Goal: Understand process/instructions

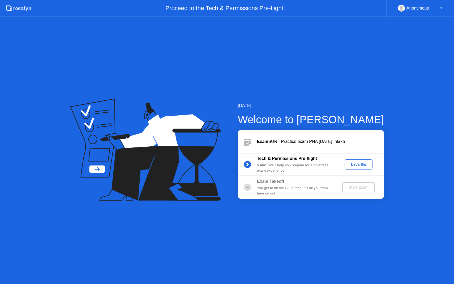
click at [363, 164] on div "Let's Go" at bounding box center [359, 164] width 24 height 4
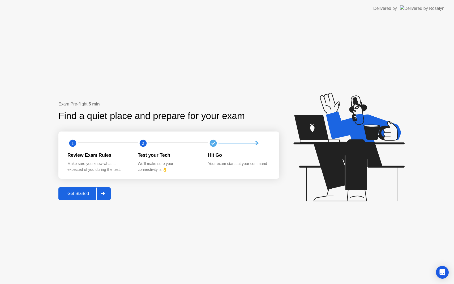
click at [71, 197] on button "Get Started" at bounding box center [84, 193] width 52 height 13
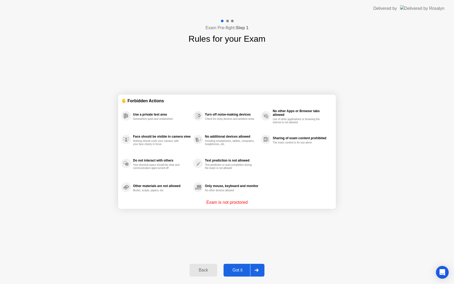
click at [245, 267] on button "Got it" at bounding box center [244, 270] width 41 height 13
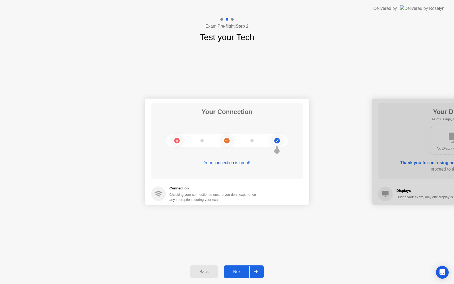
click at [235, 273] on div "Next" at bounding box center [238, 272] width 24 height 5
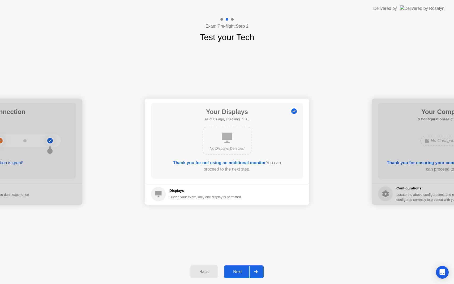
click at [235, 273] on div "Next" at bounding box center [238, 272] width 24 height 5
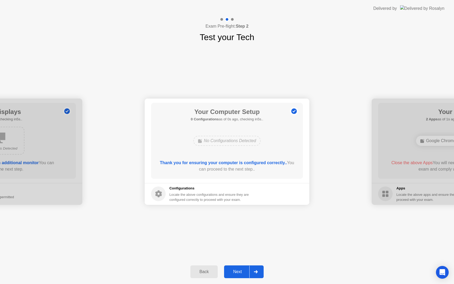
click at [235, 273] on div "Next" at bounding box center [238, 272] width 24 height 5
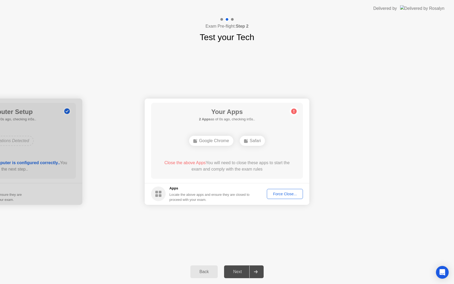
click at [287, 193] on div "Force Close..." at bounding box center [285, 194] width 32 height 4
click at [225, 137] on div "Google Chrome" at bounding box center [211, 141] width 44 height 10
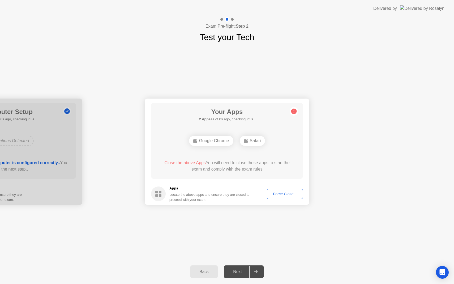
click at [289, 190] on button "Force Close..." at bounding box center [285, 194] width 36 height 10
click at [196, 222] on div "Your Connection Your connection is great! Connection Checking your connection t…" at bounding box center [227, 152] width 454 height 216
click at [204, 271] on div "Back" at bounding box center [204, 272] width 24 height 5
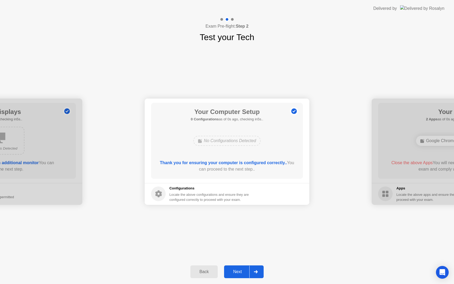
click at [204, 271] on div "Back" at bounding box center [204, 272] width 24 height 5
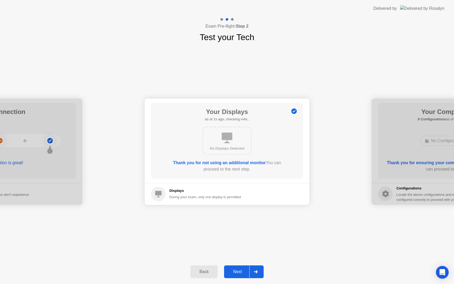
click at [262, 265] on div "Back Next" at bounding box center [227, 272] width 454 height 24
click at [259, 271] on div at bounding box center [256, 272] width 13 height 12
